Goal: Task Accomplishment & Management: Manage account settings

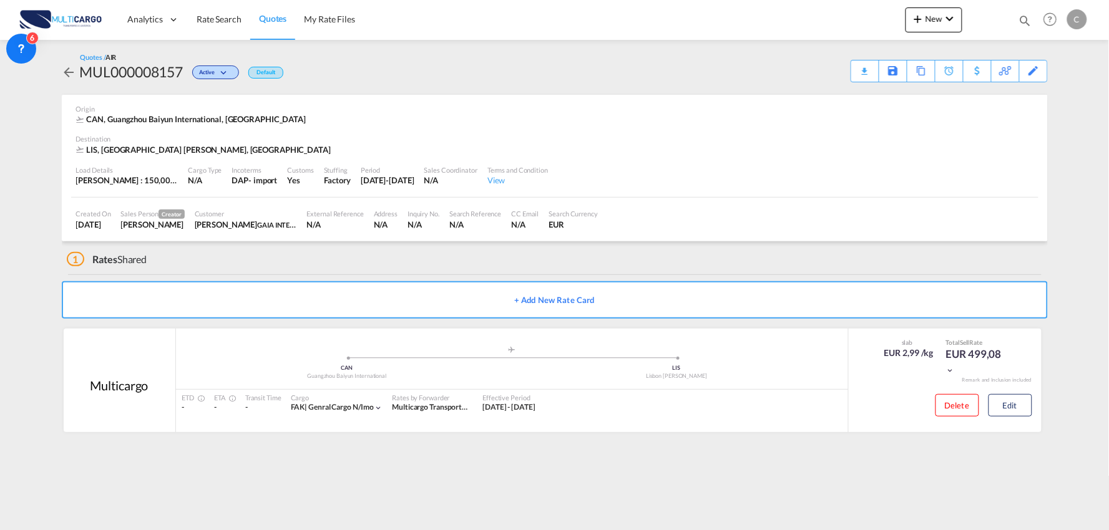
click at [328, 244] on div "1 Rates Shared" at bounding box center [557, 257] width 981 height 30
click at [266, 260] on div "1 Rates Shared" at bounding box center [557, 257] width 981 height 30
drag, startPoint x: 721, startPoint y: 92, endPoint x: 730, endPoint y: 69, distance: 24.1
click at [721, 91] on div "Quotes / AIR MUL000008157 Active Default Download Quote Save As Template Copy Q…" at bounding box center [555, 67] width 986 height 55
click at [218, 260] on div "1 Rates Shared" at bounding box center [557, 257] width 981 height 30
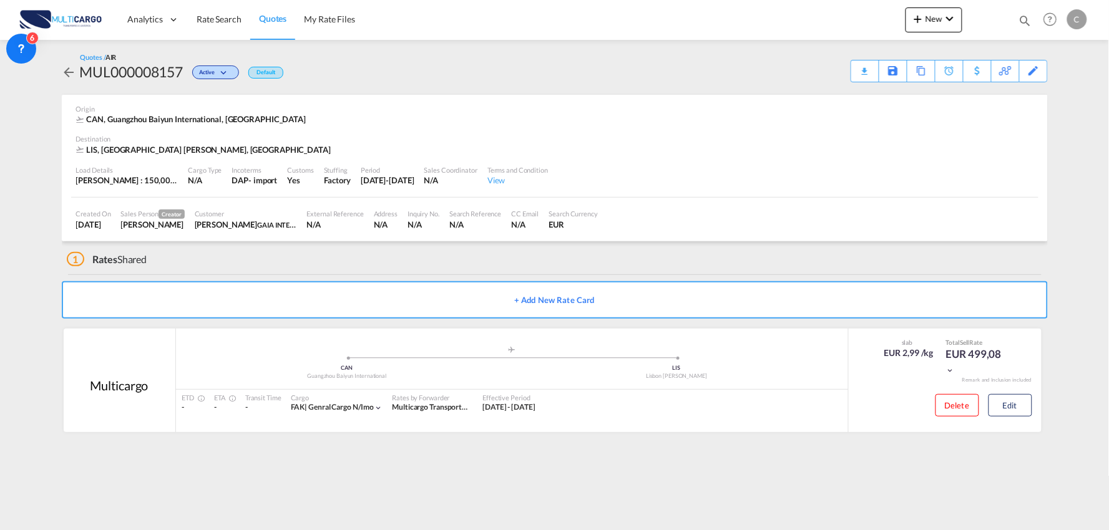
click at [638, 85] on div "Quotes / AIR MUL000008157 Active Default Download Quote Save As Template Copy Q…" at bounding box center [555, 67] width 986 height 55
click at [457, 260] on div "1 Rates Shared" at bounding box center [557, 257] width 981 height 30
click at [1021, 407] on button "Edit" at bounding box center [1010, 405] width 44 height 22
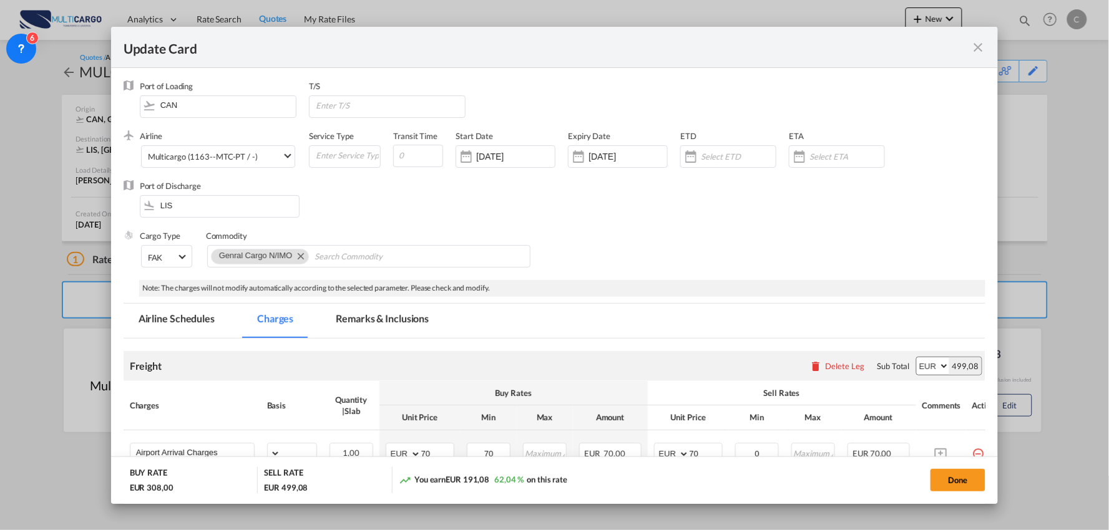
select select "per_bl"
select select "per_kg"
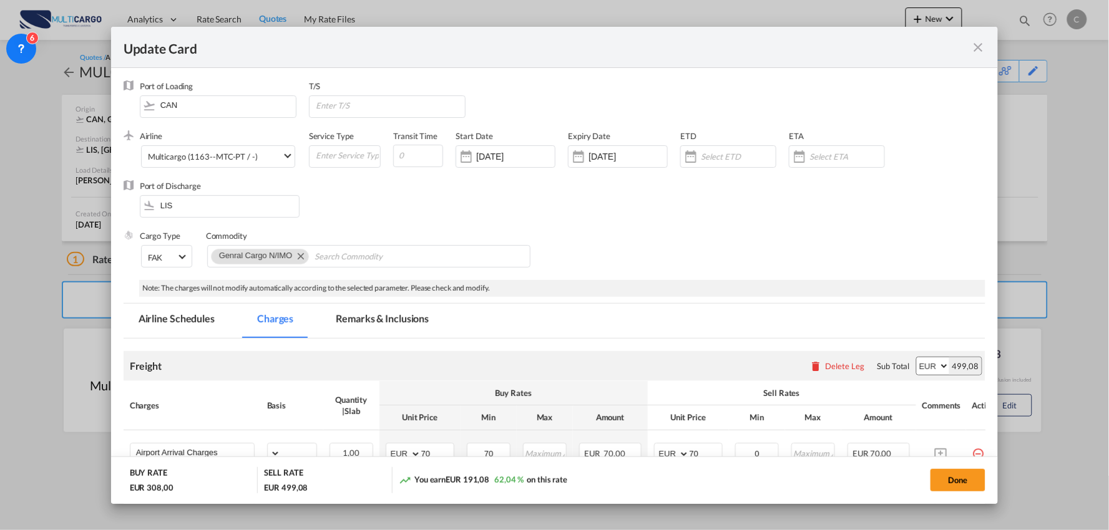
select select "per_shipment"
select select "per_bl"
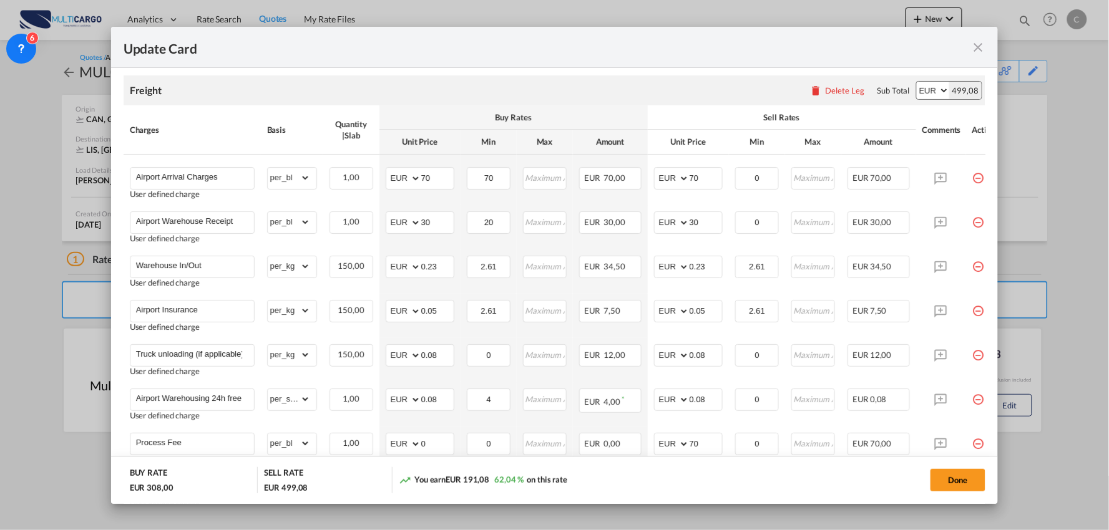
scroll to position [277, 0]
drag, startPoint x: 704, startPoint y: 216, endPoint x: 648, endPoint y: 220, distance: 56.3
click at [648, 220] on td "AED AFN ALL AMD ANG AOA ARS AUD AWG AZN BAM BBD BDT BGN BHD BIF BMD BND [PERSON…" at bounding box center [688, 226] width 81 height 44
type input "40"
click at [648, 251] on td "AED AFN ALL AMD ANG AOA ARS AUD AWG AZN BAM BBD BDT BGN BHD BIF BMD BND [PERSON…" at bounding box center [688, 270] width 81 height 44
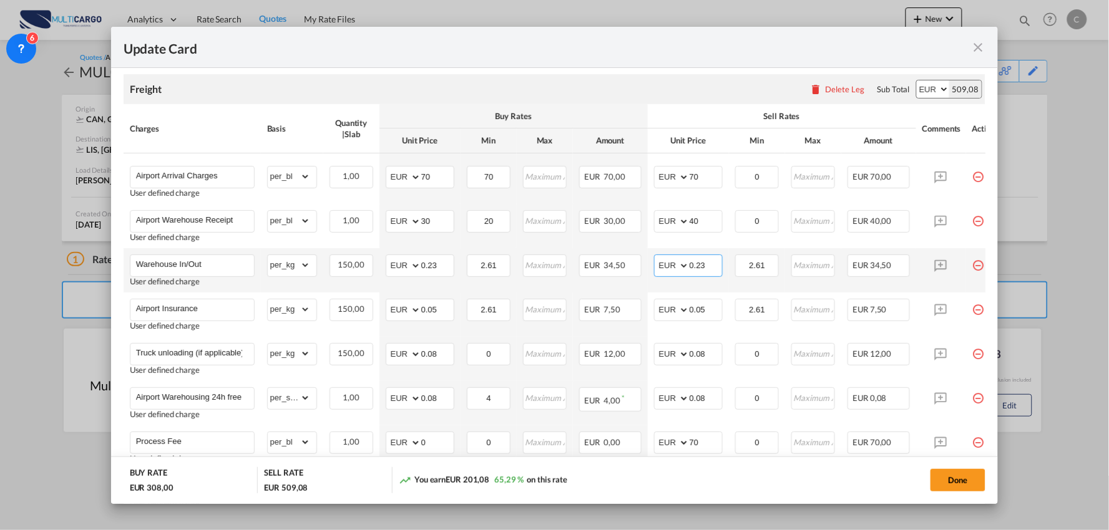
click at [714, 267] on input "0.23" at bounding box center [706, 264] width 32 height 19
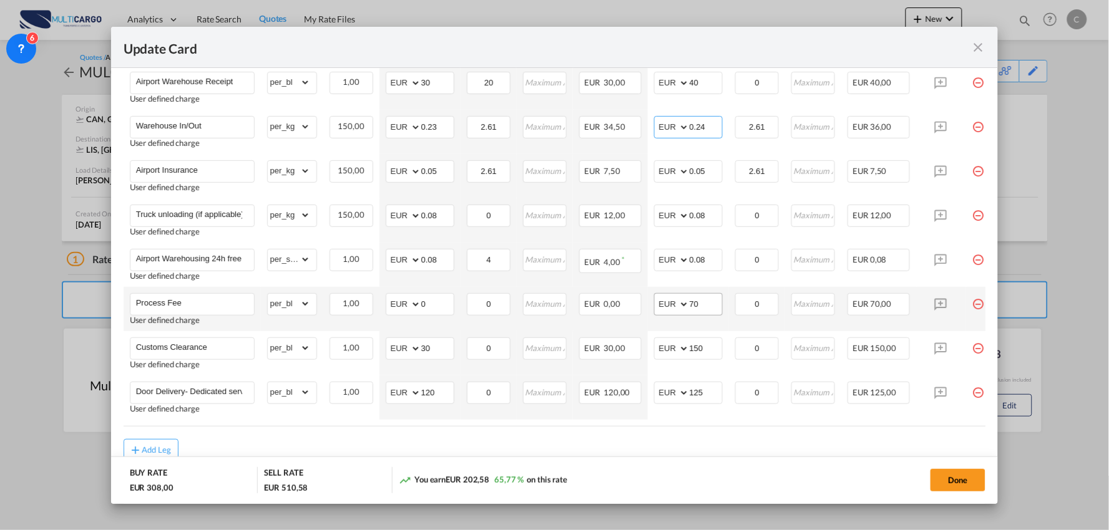
type input "0.24"
drag, startPoint x: 699, startPoint y: 313, endPoint x: 702, endPoint y: 305, distance: 9.3
click at [697, 313] on md-input-container "AED AFN ALL AMD ANG AOA ARS AUD AWG AZN BAM BBD BDT BGN BHD BIF BMD BND [PERSON…" at bounding box center [688, 304] width 69 height 22
drag, startPoint x: 703, startPoint y: 303, endPoint x: 645, endPoint y: 310, distance: 58.4
click at [646, 310] on tr "Process Fee User defined charge Please Enter Already Exists gross_weight volume…" at bounding box center [566, 309] width 884 height 44
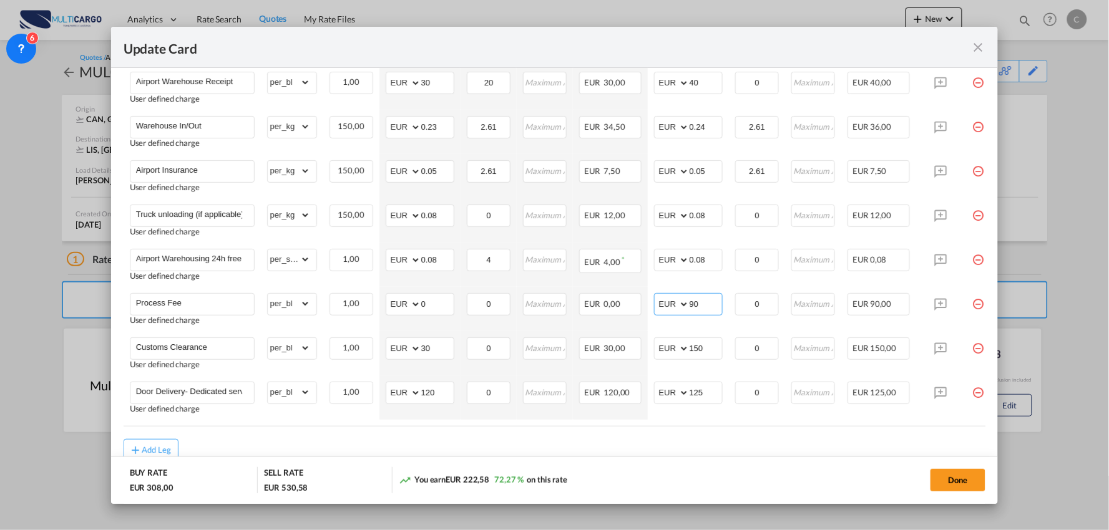
type input "90"
click at [710, 457] on md-dialog-actions "BUY RATE EUR 308,00 SELL RATE EUR 530,58 You earn EUR 222,58 72,27 % on this ra…" at bounding box center [554, 480] width 887 height 47
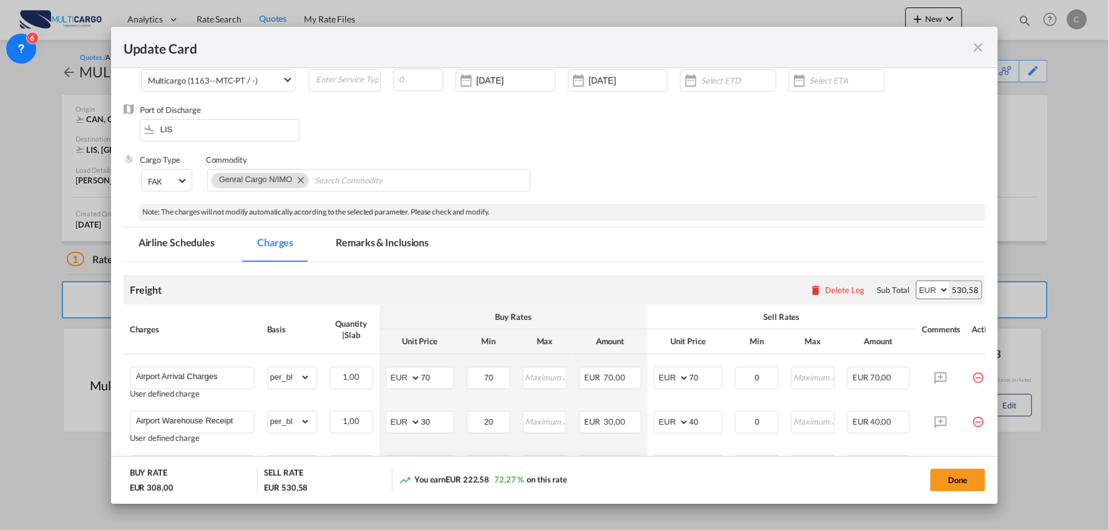
scroll to position [0, 0]
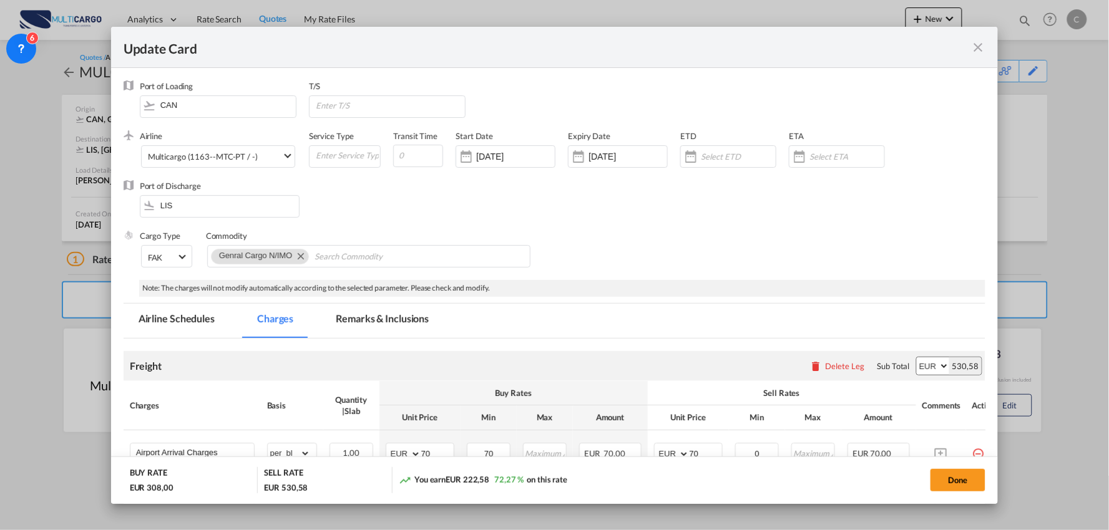
click at [389, 321] on md-tab-item "Remarks & Inclusions" at bounding box center [382, 321] width 123 height 34
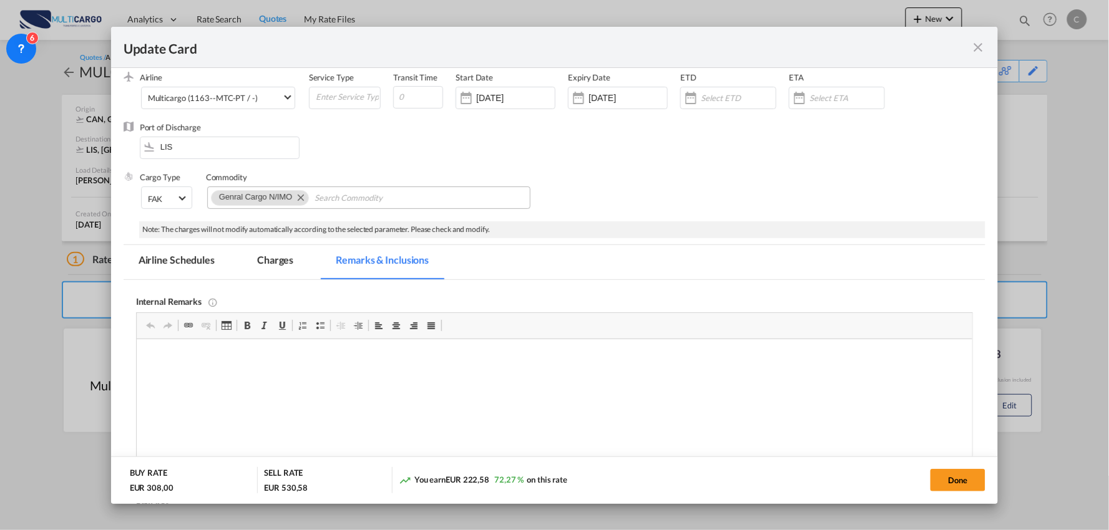
scroll to position [55, 0]
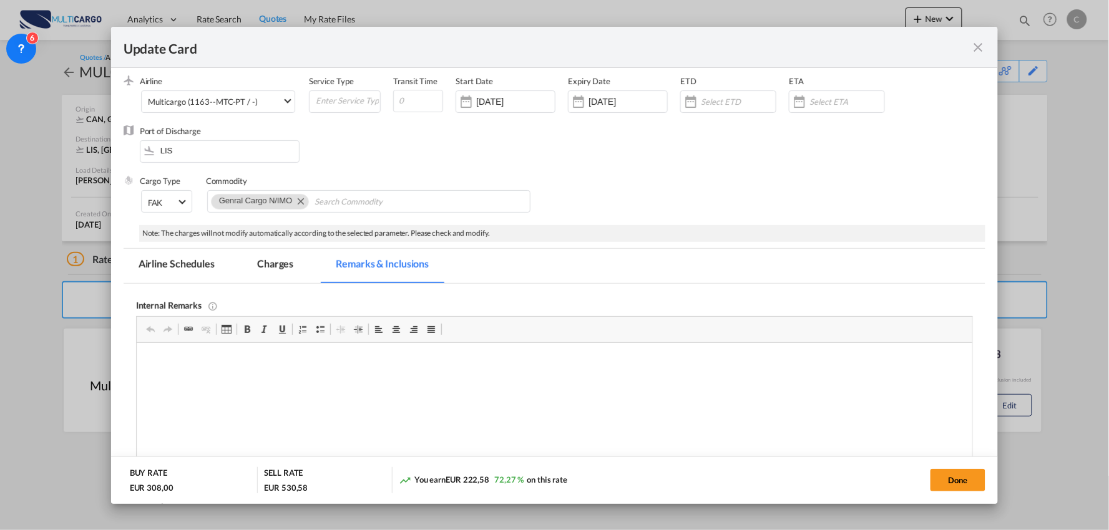
click at [264, 278] on md-tab-item "Charges" at bounding box center [275, 266] width 66 height 34
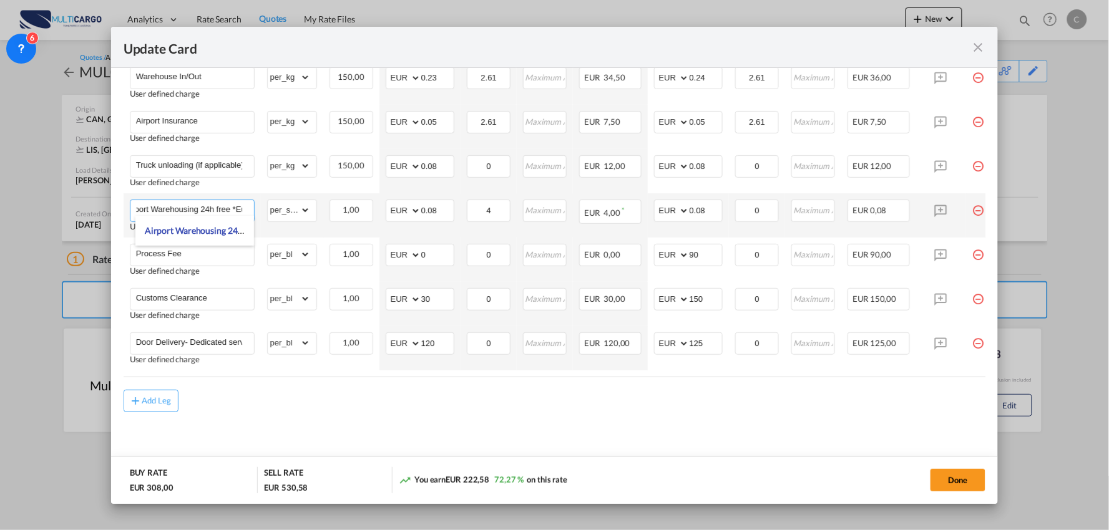
scroll to position [0, 10]
drag, startPoint x: 211, startPoint y: 202, endPoint x: 222, endPoint y: 211, distance: 14.2
click at [222, 211] on input "Airport Warehousing 24h free *Eur x CW x Day - up to 7day - min EUR 4,00" at bounding box center [195, 209] width 118 height 19
type input "Airport Warehousing *Eur x CW x Day - up to 7day - min EUR 4,00"
click at [708, 413] on md-content "Freight Please enter leg name Leg Name Already Exists Delete Leg Sub Total AED …" at bounding box center [555, 173] width 862 height 598
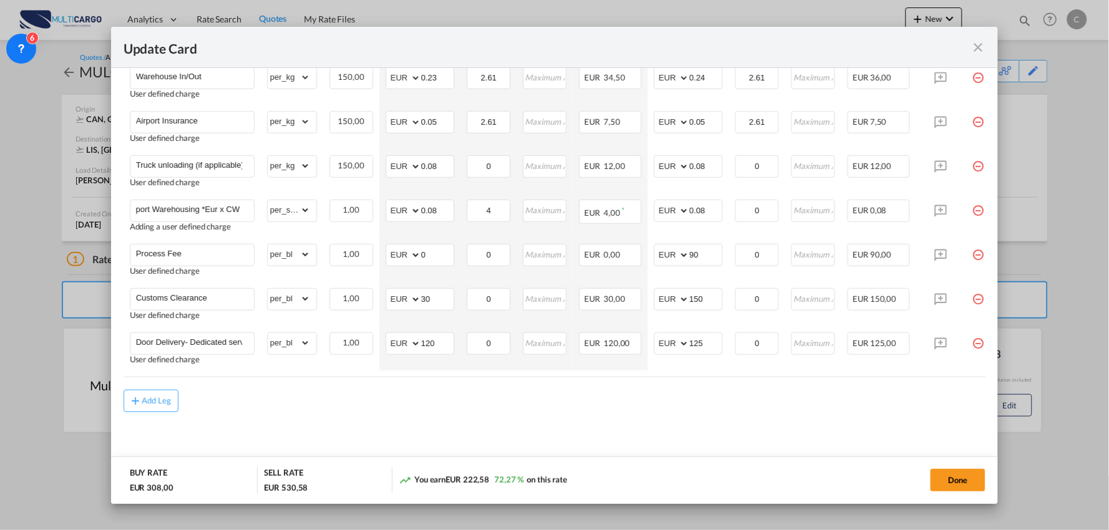
scroll to position [0, 0]
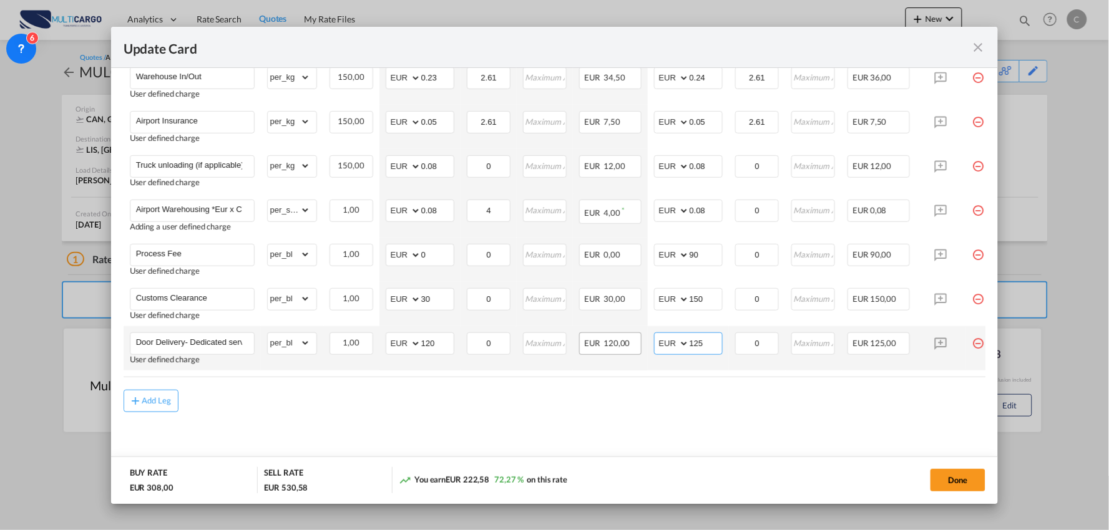
drag, startPoint x: 628, startPoint y: 341, endPoint x: 603, endPoint y: 341, distance: 25.0
click at [603, 341] on tr "Door Delivery- Dedicated service User defined charge Please Enter Already Exist…" at bounding box center [566, 348] width 884 height 44
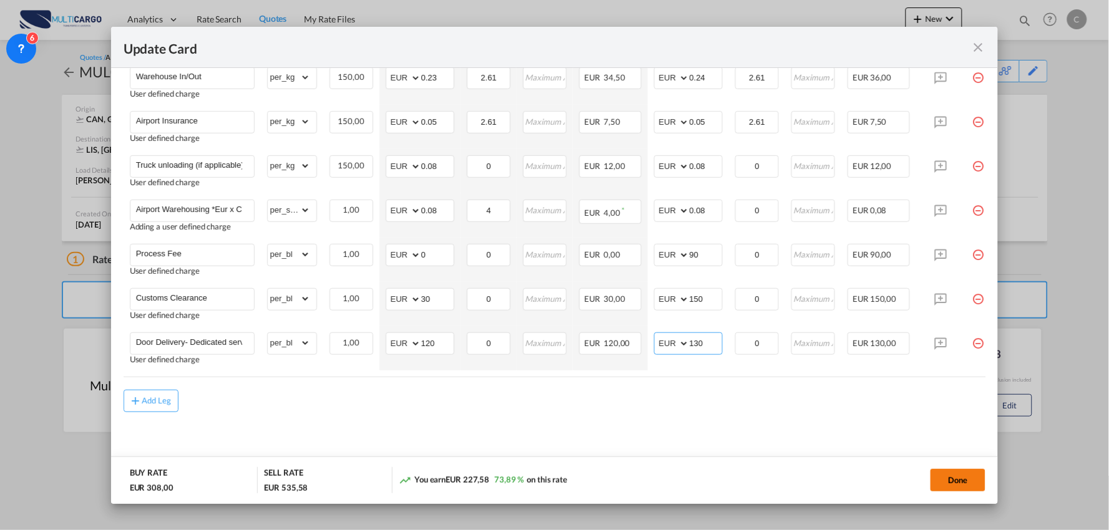
type input "130"
click at [962, 481] on button "Done" at bounding box center [957, 480] width 55 height 22
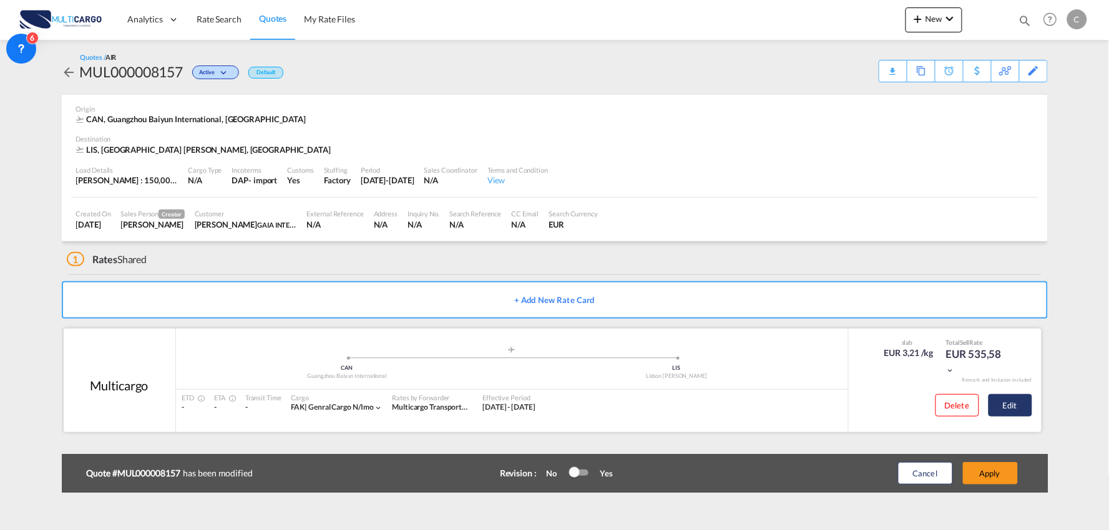
click at [1018, 407] on button "Edit" at bounding box center [1010, 405] width 44 height 22
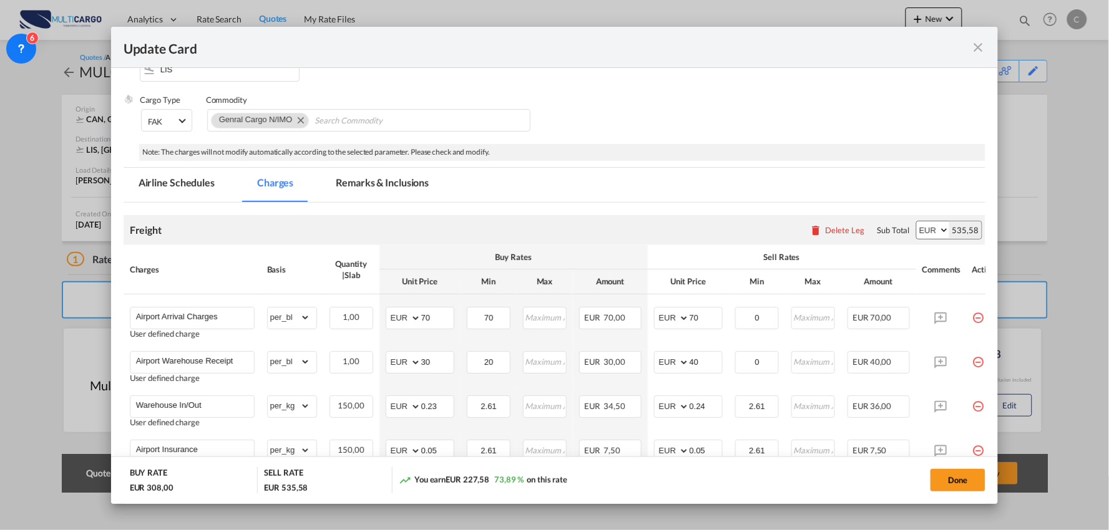
scroll to position [468, 0]
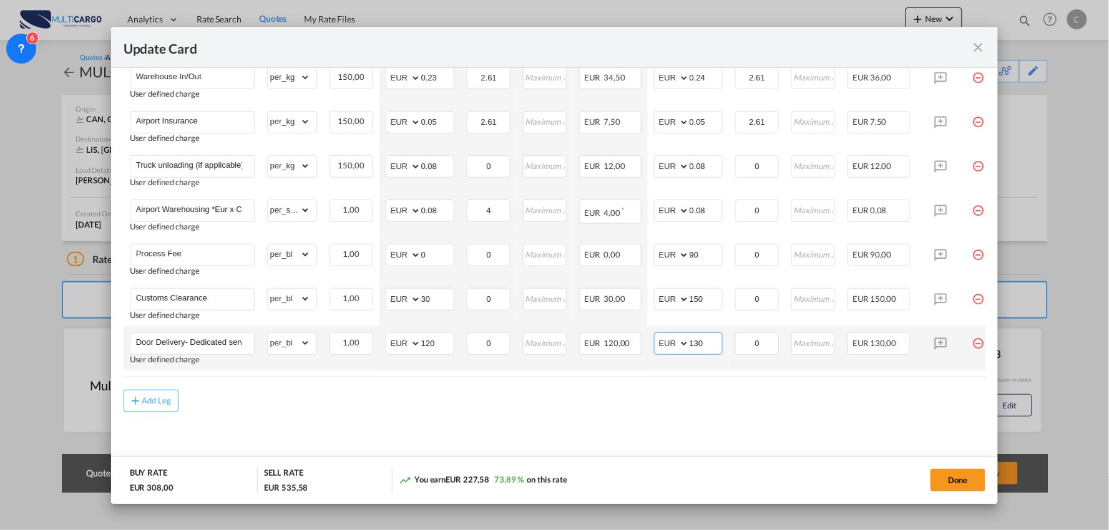
drag, startPoint x: 713, startPoint y: 343, endPoint x: 671, endPoint y: 347, distance: 42.0
click at [671, 347] on md-input-container "AED AFN ALL AMD ANG AOA ARS AUD AWG AZN BAM BBD BDT BGN BHD BIF BMD BND [PERSON…" at bounding box center [688, 344] width 69 height 22
type input "140"
drag, startPoint x: 185, startPoint y: 338, endPoint x: 822, endPoint y: 347, distance: 637.8
click at [822, 348] on tr "Door Delivery- Dedicated service User defined charge Please Enter Already Exist…" at bounding box center [566, 348] width 884 height 44
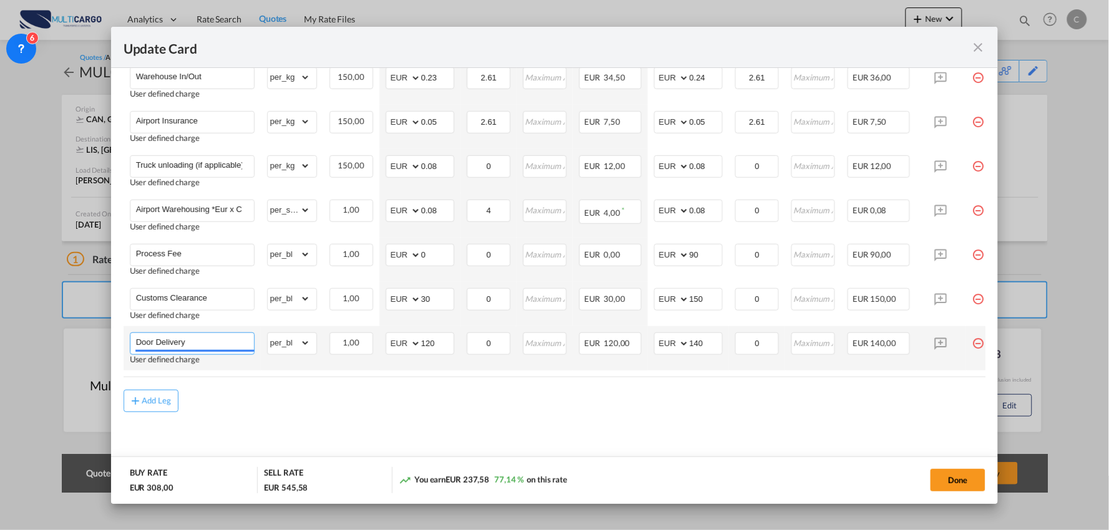
scroll to position [0, 0]
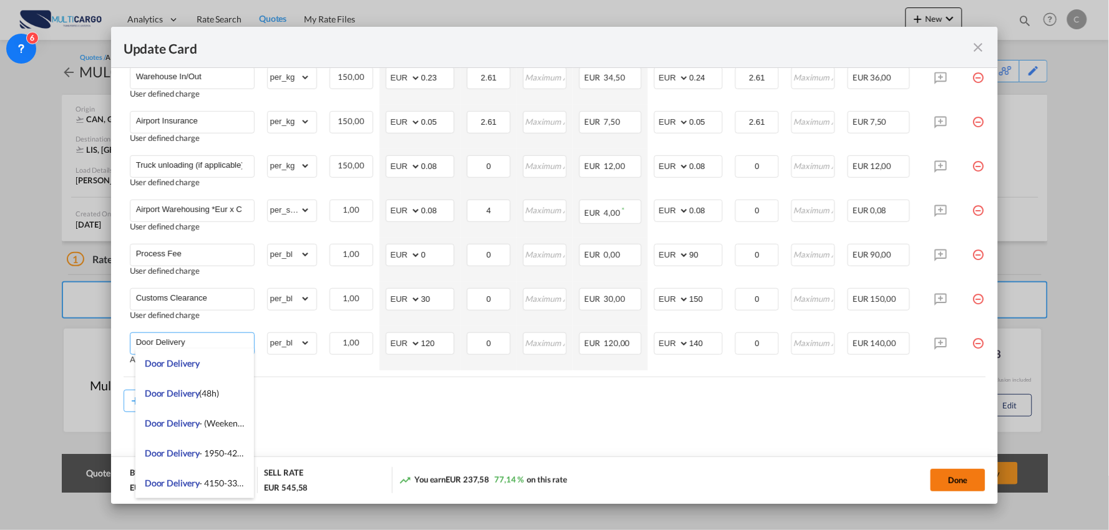
type input "Door Delivery"
click at [953, 472] on button "Done" at bounding box center [957, 480] width 55 height 22
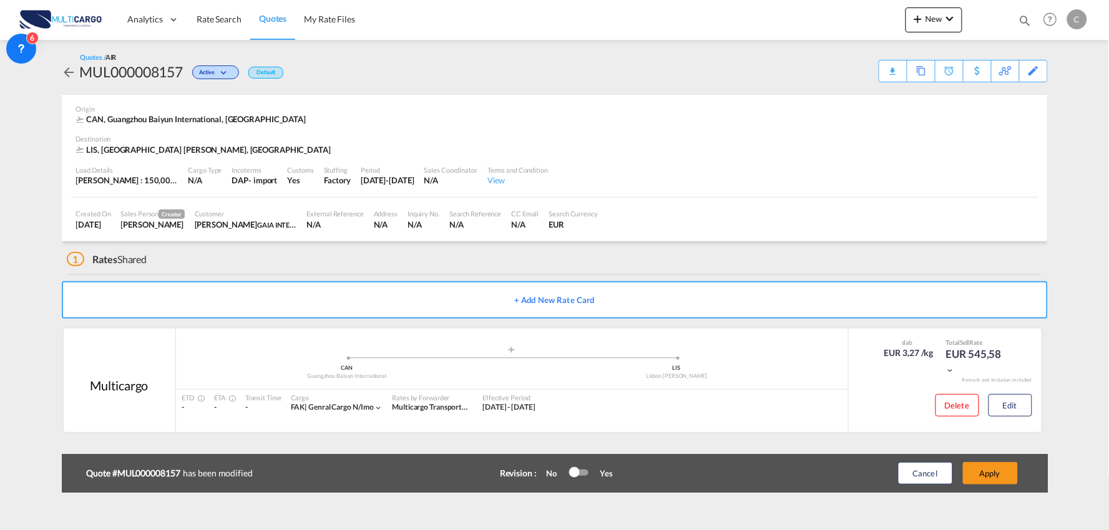
click at [994, 475] on div "Update Card Port of [GEOGRAPHIC_DATA] CAN T/S .a{fill:#aaa8ad;} Airline Multica…" at bounding box center [554, 265] width 1109 height 530
click at [994, 475] on button "Apply" at bounding box center [990, 473] width 55 height 22
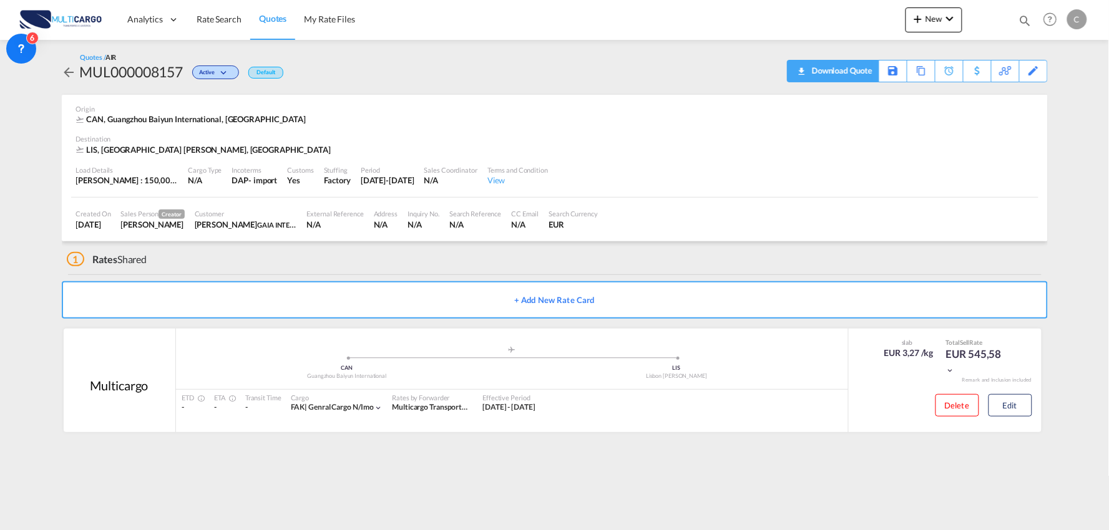
click at [857, 69] on div "Download Quote" at bounding box center [841, 71] width 64 height 20
